Goal: Task Accomplishment & Management: Complete application form

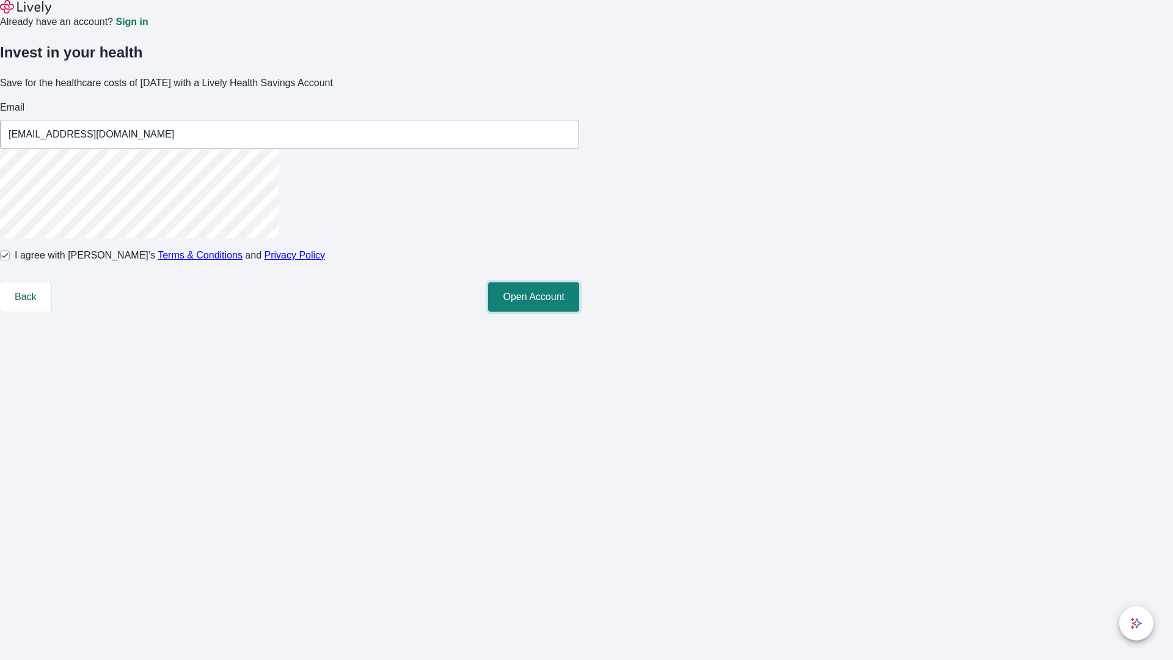
click at [579, 312] on button "Open Account" at bounding box center [533, 296] width 91 height 29
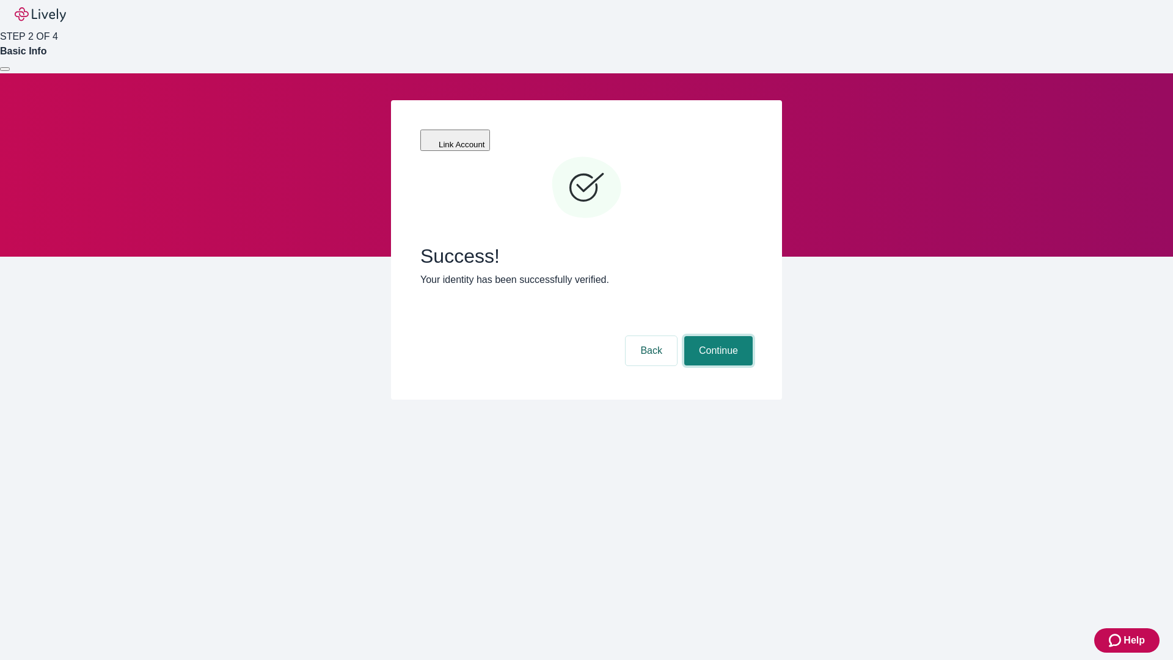
click at [717, 336] on button "Continue" at bounding box center [718, 350] width 68 height 29
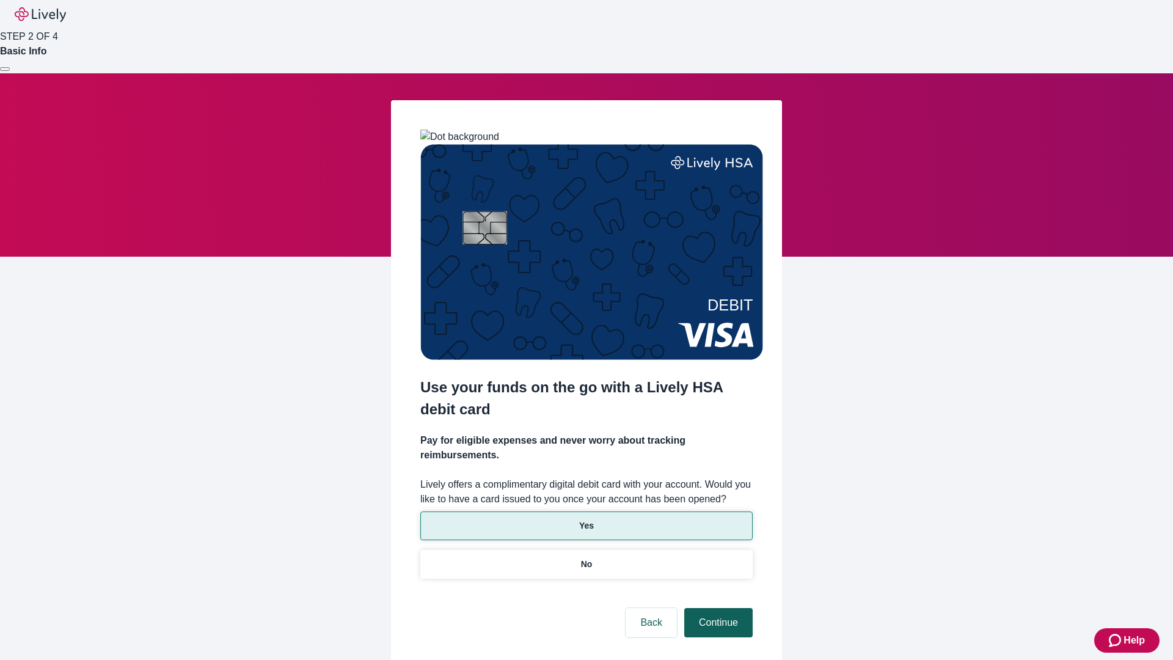
click at [586, 558] on p "No" at bounding box center [587, 564] width 12 height 13
click at [717, 608] on button "Continue" at bounding box center [718, 622] width 68 height 29
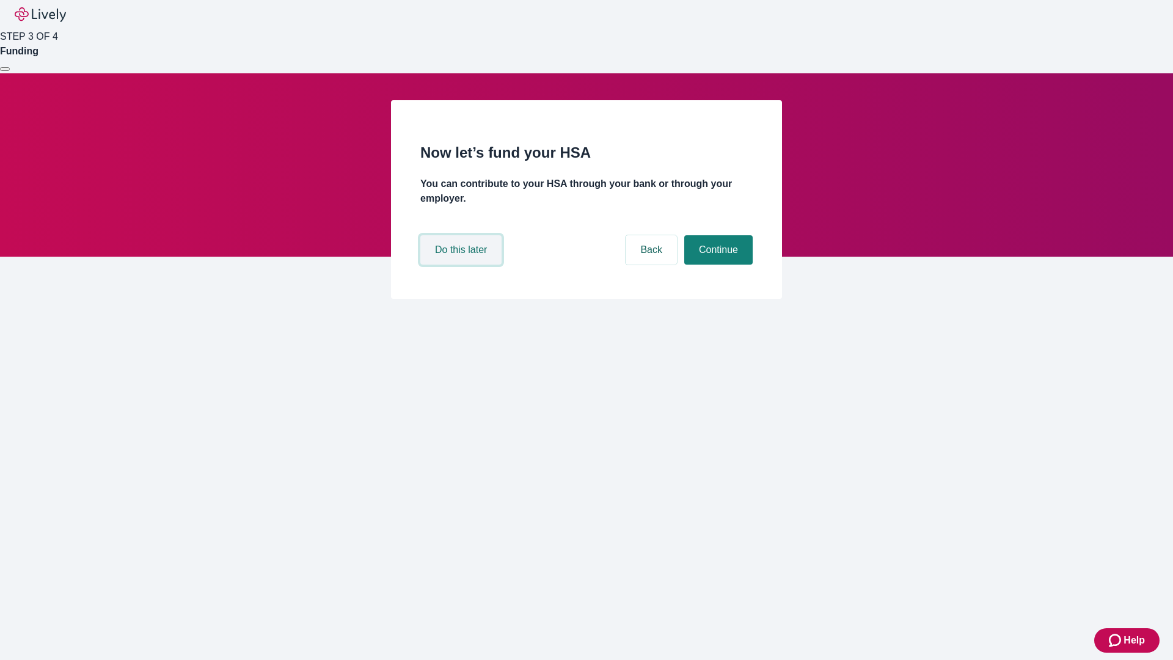
click at [462, 265] on button "Do this later" at bounding box center [460, 249] width 81 height 29
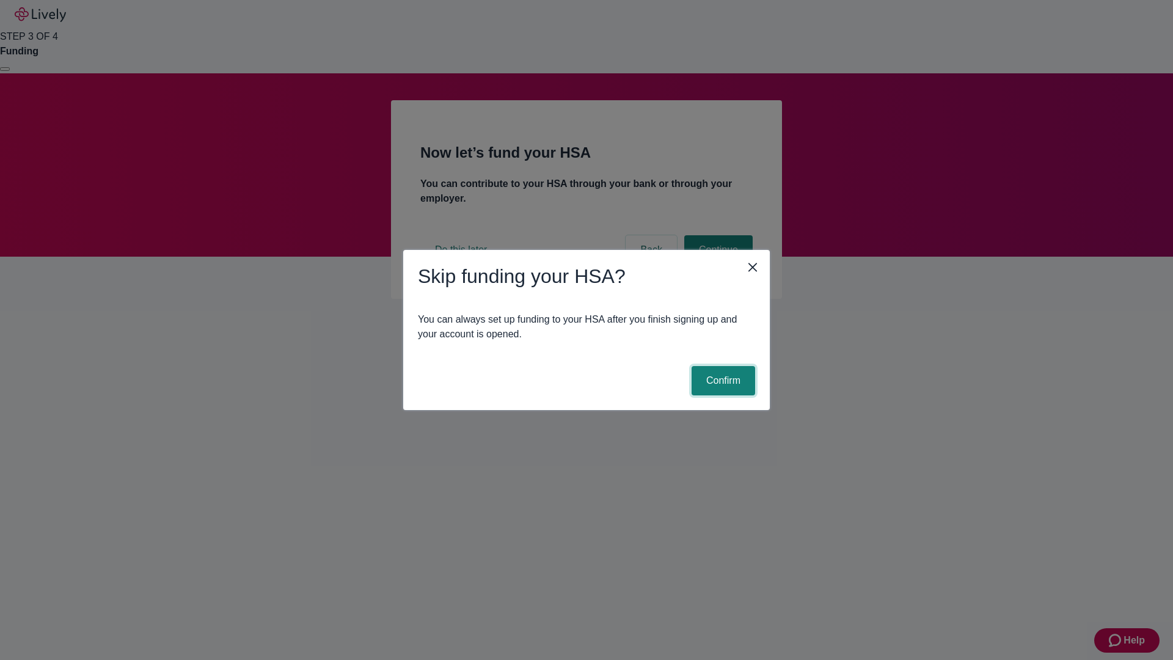
click at [721, 381] on button "Confirm" at bounding box center [724, 380] width 64 height 29
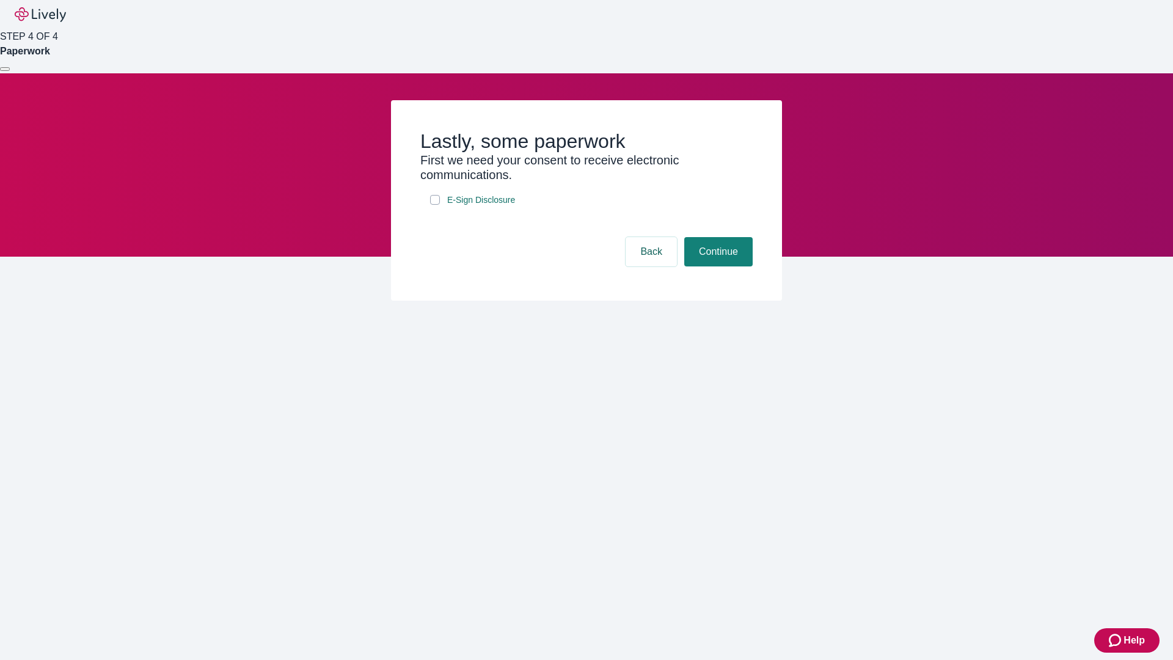
click at [435, 205] on input "E-Sign Disclosure" at bounding box center [435, 200] width 10 height 10
checkbox input "true"
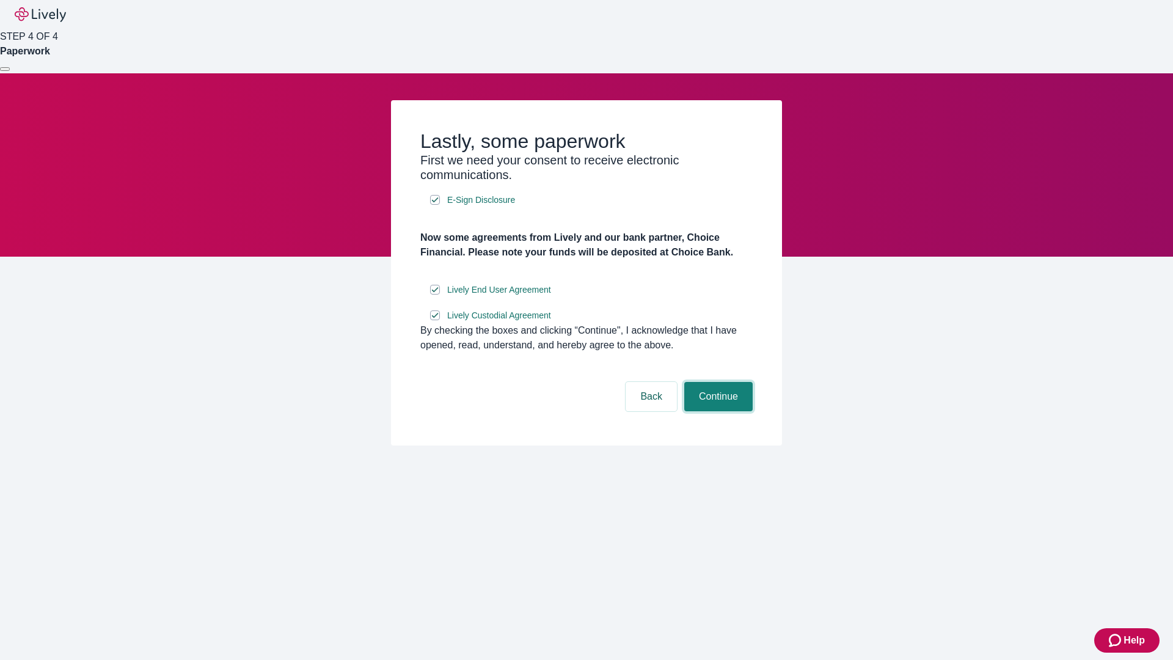
click at [717, 411] on button "Continue" at bounding box center [718, 396] width 68 height 29
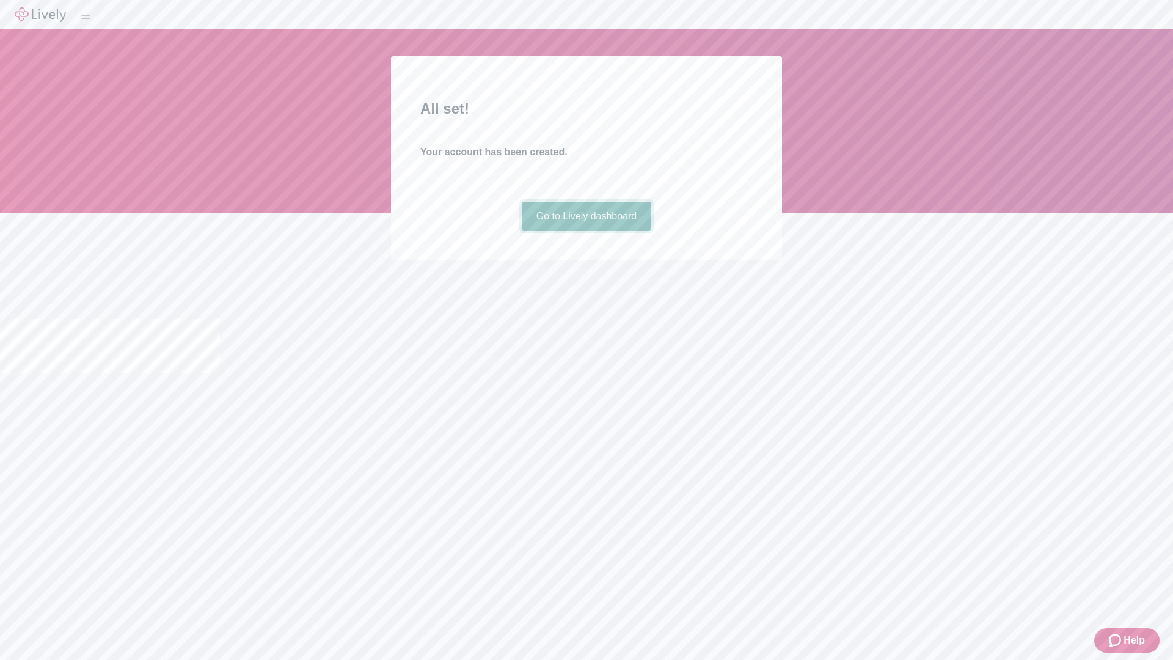
click at [586, 231] on link "Go to Lively dashboard" at bounding box center [587, 216] width 130 height 29
